Goal: Task Accomplishment & Management: Use online tool/utility

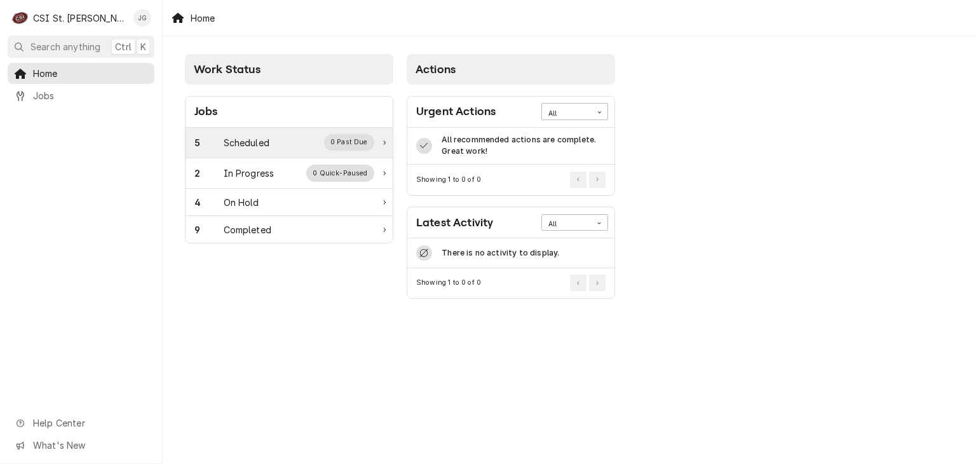
click at [310, 139] on div "5 Scheduled 0 Past Due" at bounding box center [284, 142] width 180 height 17
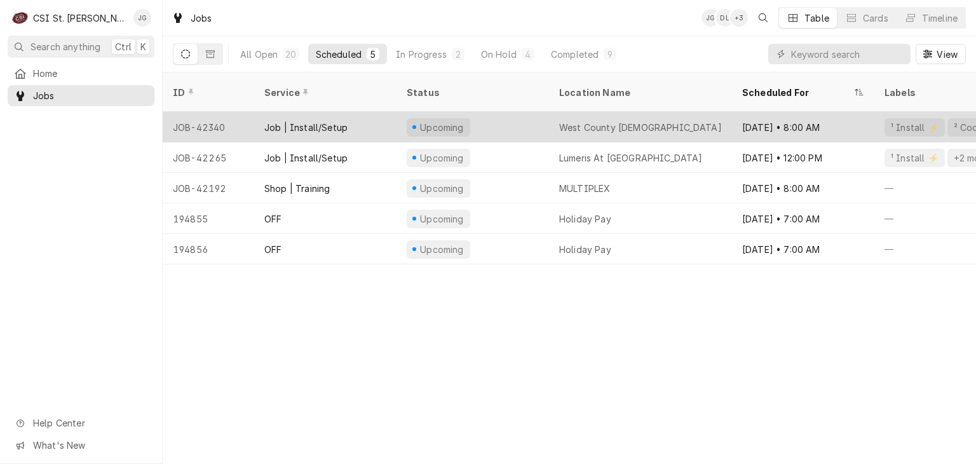
click at [309, 121] on div "Job | Install/Setup" at bounding box center [305, 127] width 83 height 13
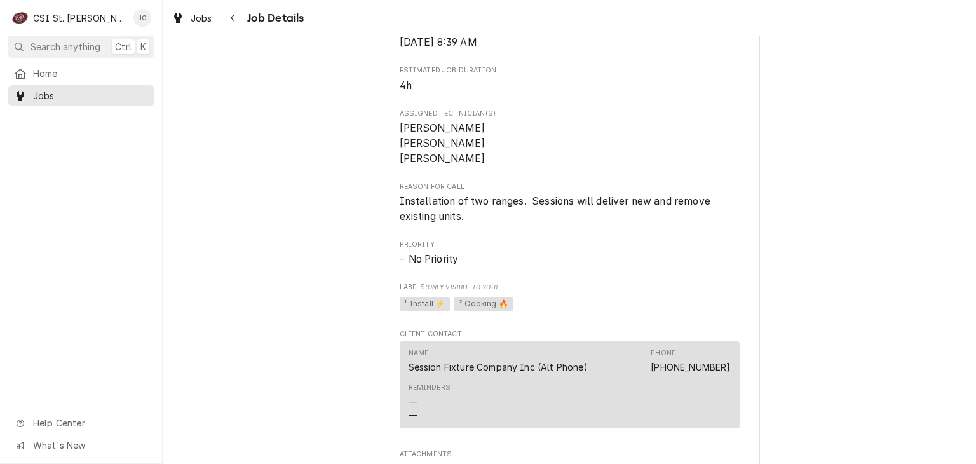
scroll to position [572, 0]
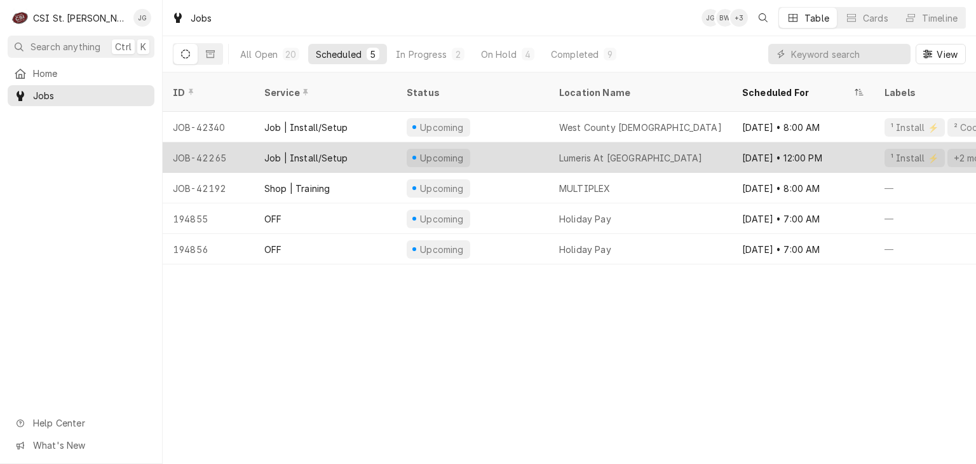
click at [534, 142] on div "Upcoming" at bounding box center [472, 157] width 152 height 30
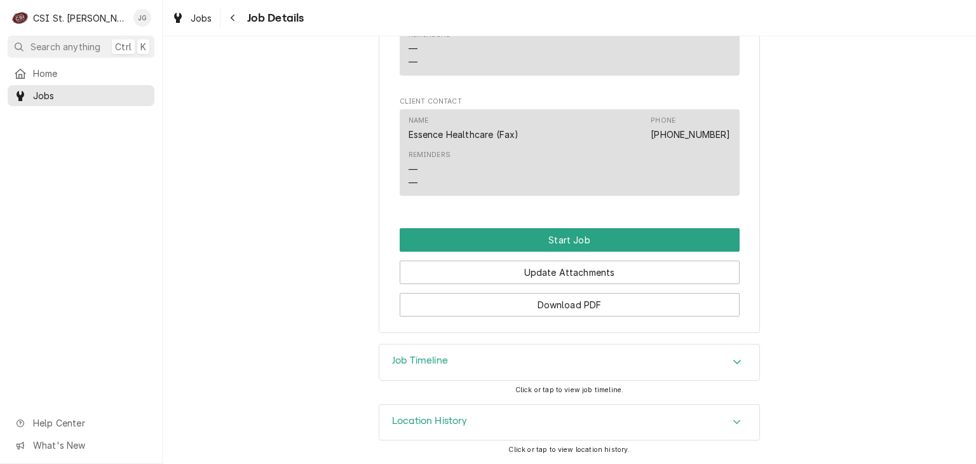
scroll to position [1205, 0]
click at [733, 363] on icon "Accordion Header" at bounding box center [737, 361] width 8 height 4
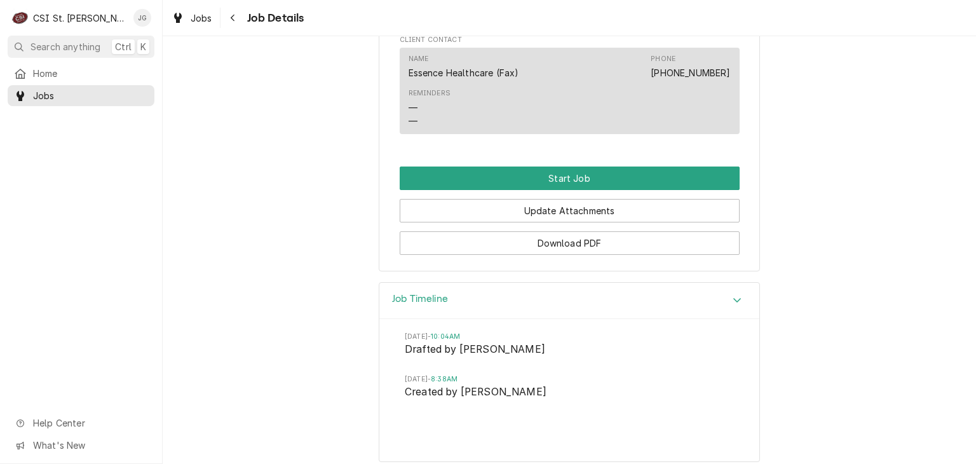
scroll to position [1338, 0]
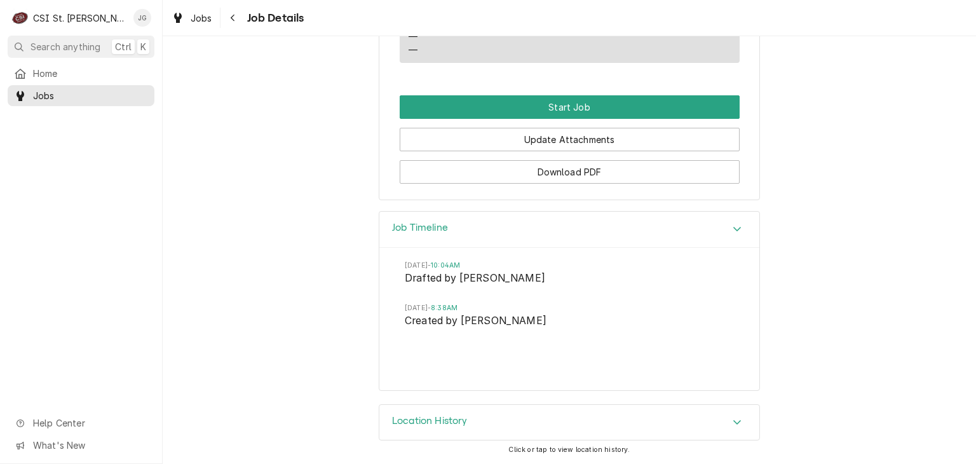
click at [732, 424] on icon "Accordion Header" at bounding box center [736, 422] width 9 height 10
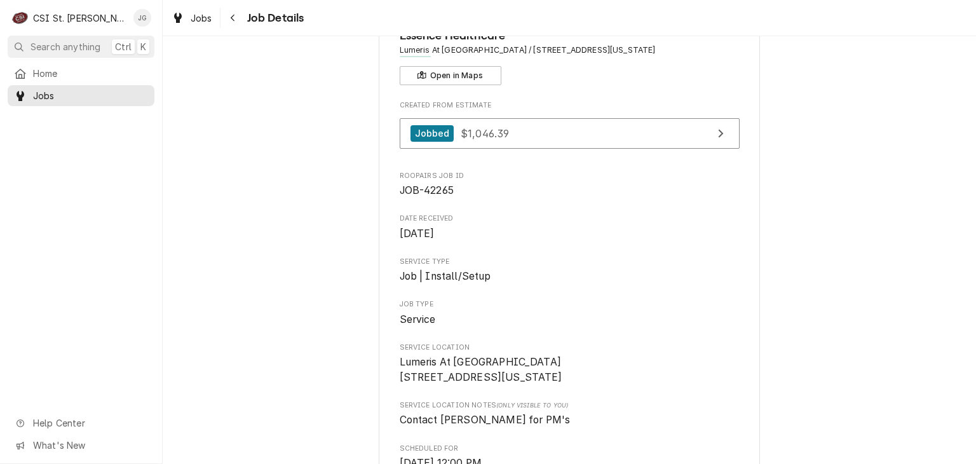
scroll to position [0, 0]
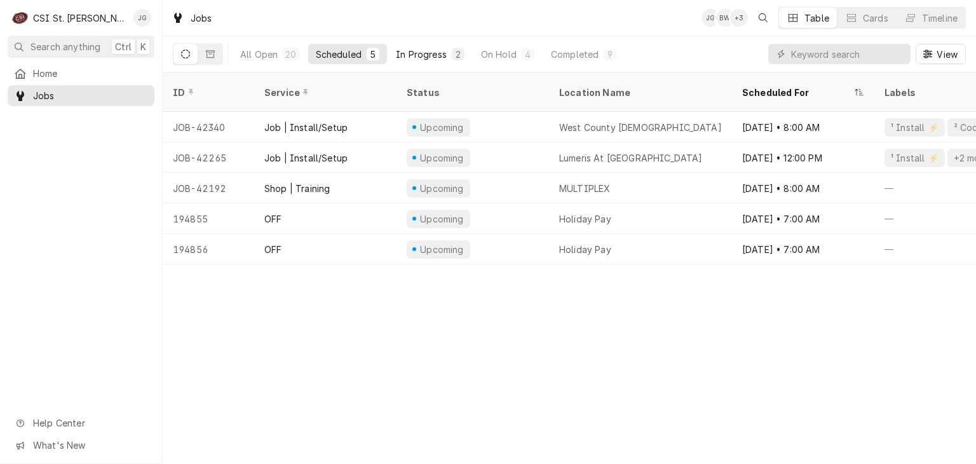
click at [427, 54] on div "In Progress" at bounding box center [421, 54] width 51 height 13
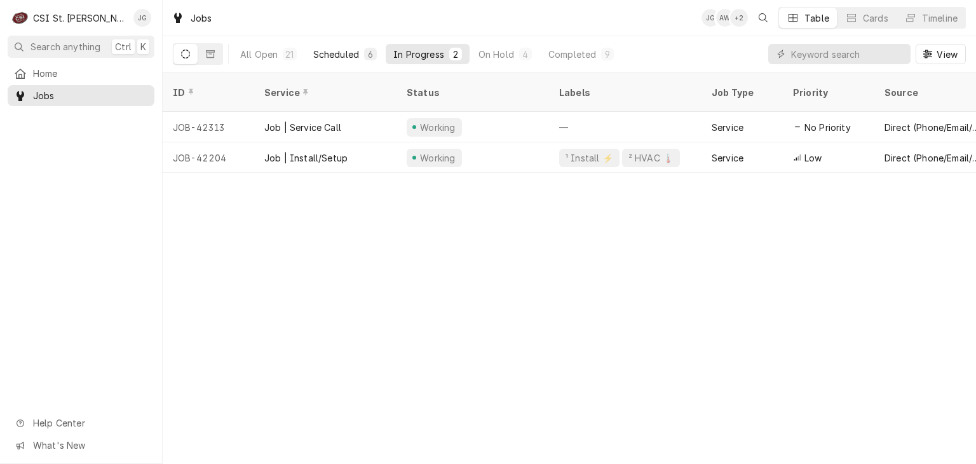
click at [340, 55] on div "Scheduled" at bounding box center [336, 54] width 46 height 13
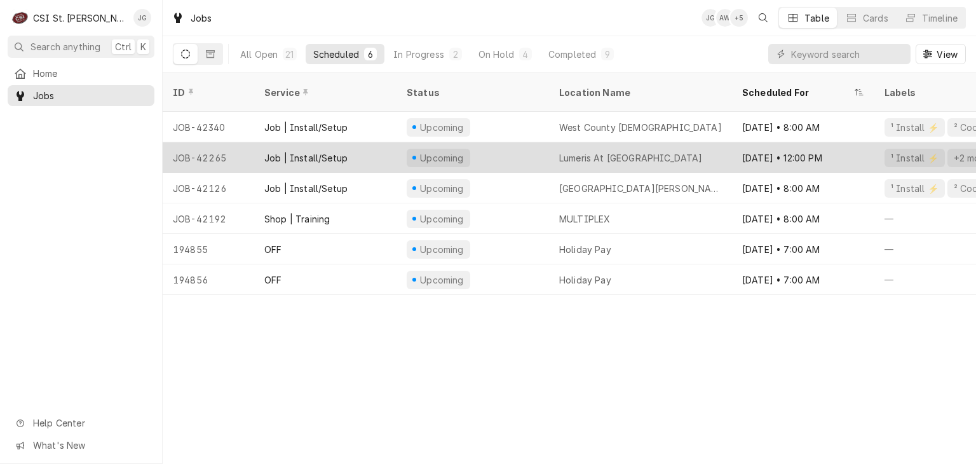
click at [591, 151] on div "Lumeris At Riverport" at bounding box center [630, 157] width 143 height 13
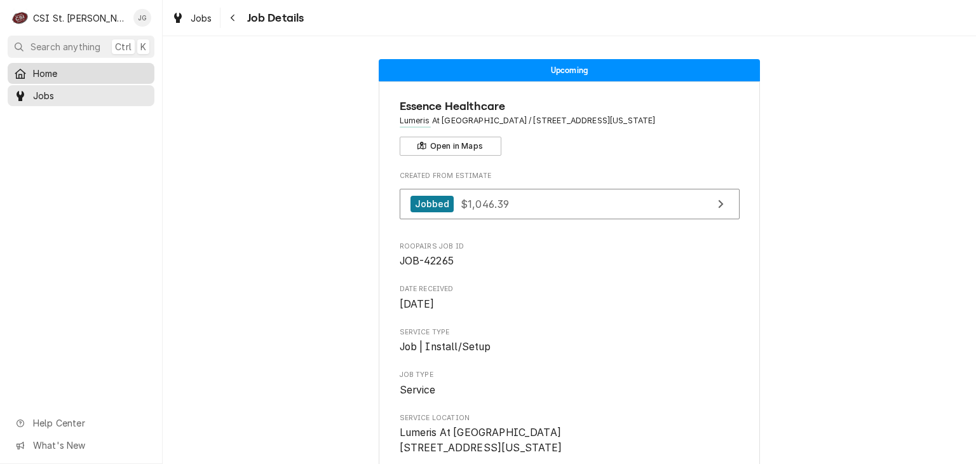
click at [59, 68] on span "Home" at bounding box center [90, 73] width 115 height 13
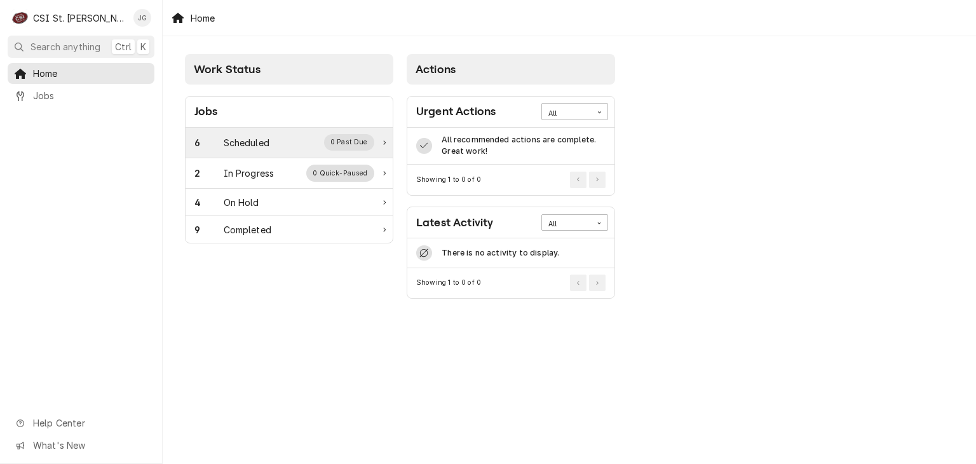
click at [250, 144] on div "Scheduled" at bounding box center [247, 142] width 46 height 13
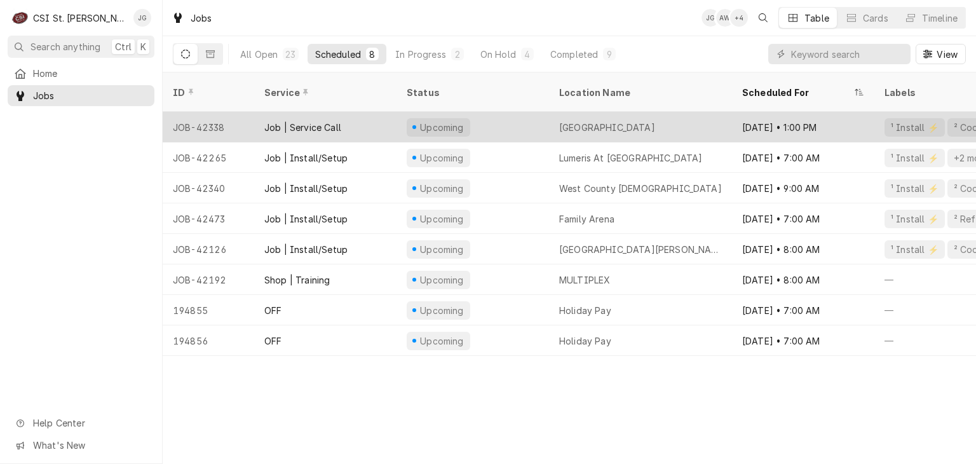
click at [486, 112] on div "Upcoming" at bounding box center [472, 127] width 152 height 30
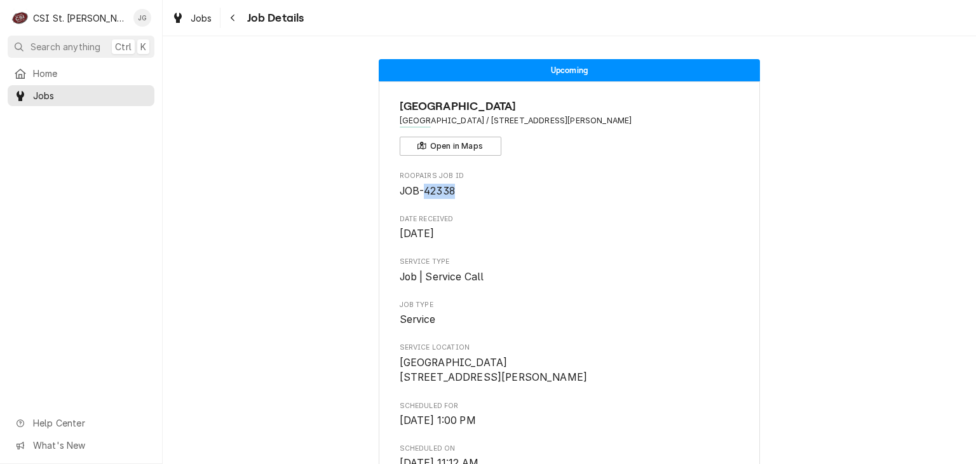
drag, startPoint x: 450, startPoint y: 189, endPoint x: 418, endPoint y: 190, distance: 31.8
click at [418, 190] on span "JOB-42338" at bounding box center [426, 191] width 55 height 12
click at [455, 191] on span "JOB-42338" at bounding box center [569, 191] width 340 height 15
drag, startPoint x: 452, startPoint y: 189, endPoint x: 396, endPoint y: 196, distance: 56.4
click at [399, 196] on span "JOB-42338" at bounding box center [569, 191] width 340 height 15
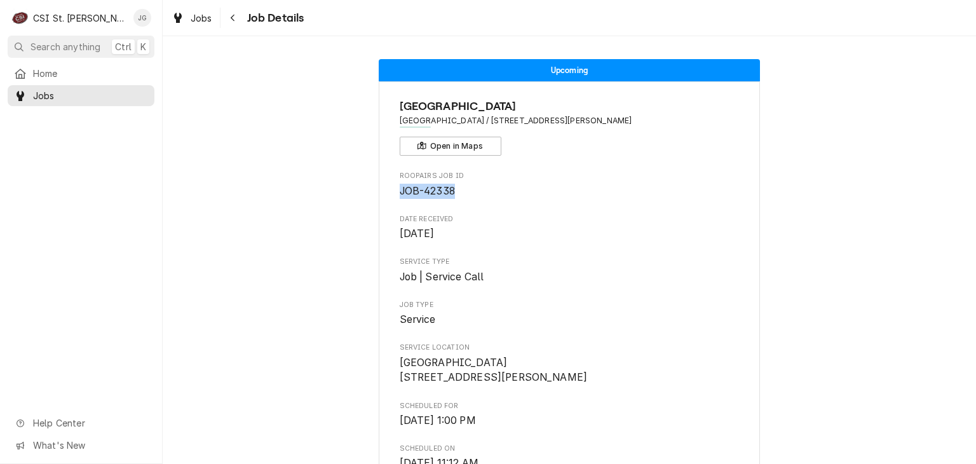
copy span "JOB-42338"
click at [39, 74] on span "Home" at bounding box center [90, 73] width 115 height 13
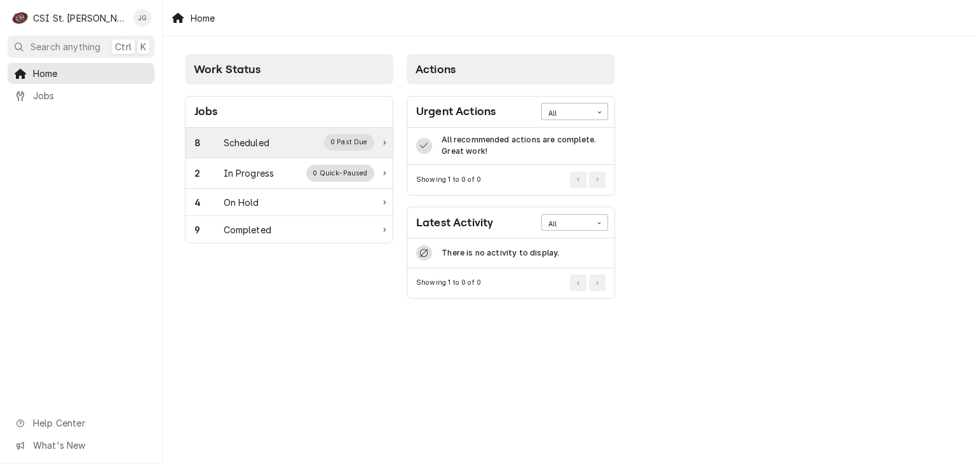
click at [279, 145] on div "8 Scheduled 0 Past Due" at bounding box center [284, 142] width 180 height 17
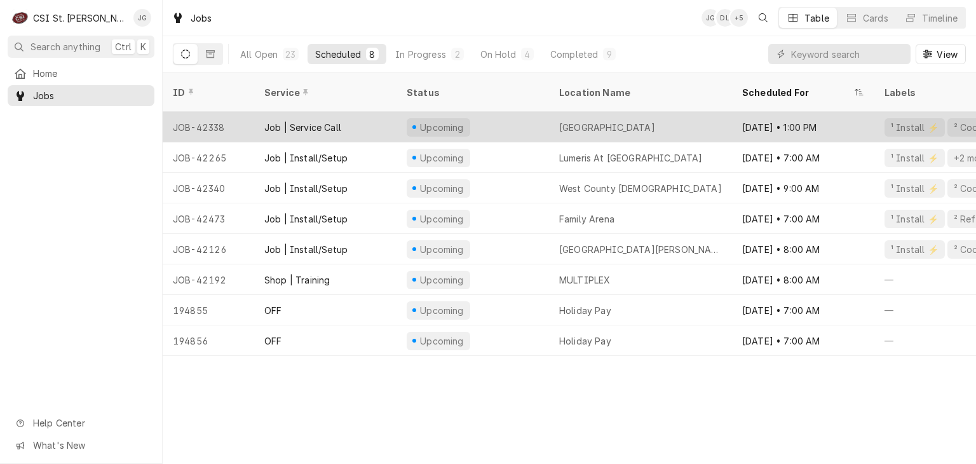
click at [602, 121] on div "[GEOGRAPHIC_DATA]" at bounding box center [607, 127] width 96 height 13
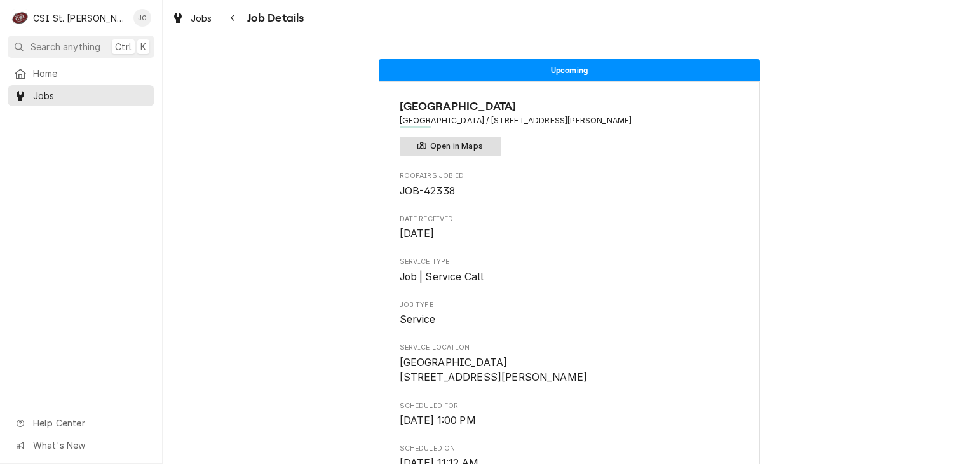
click at [450, 142] on button "Open in Maps" at bounding box center [450, 146] width 102 height 19
